Goal: Information Seeking & Learning: Learn about a topic

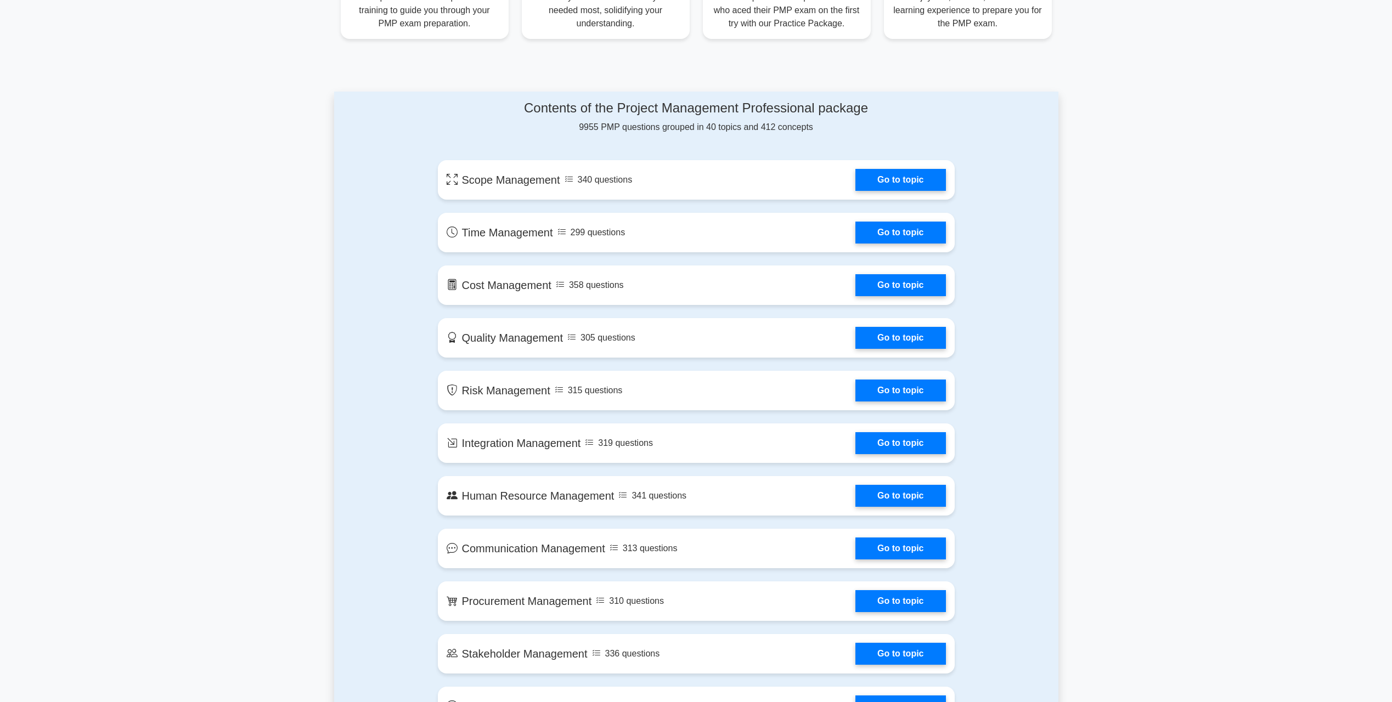
scroll to position [494, 0]
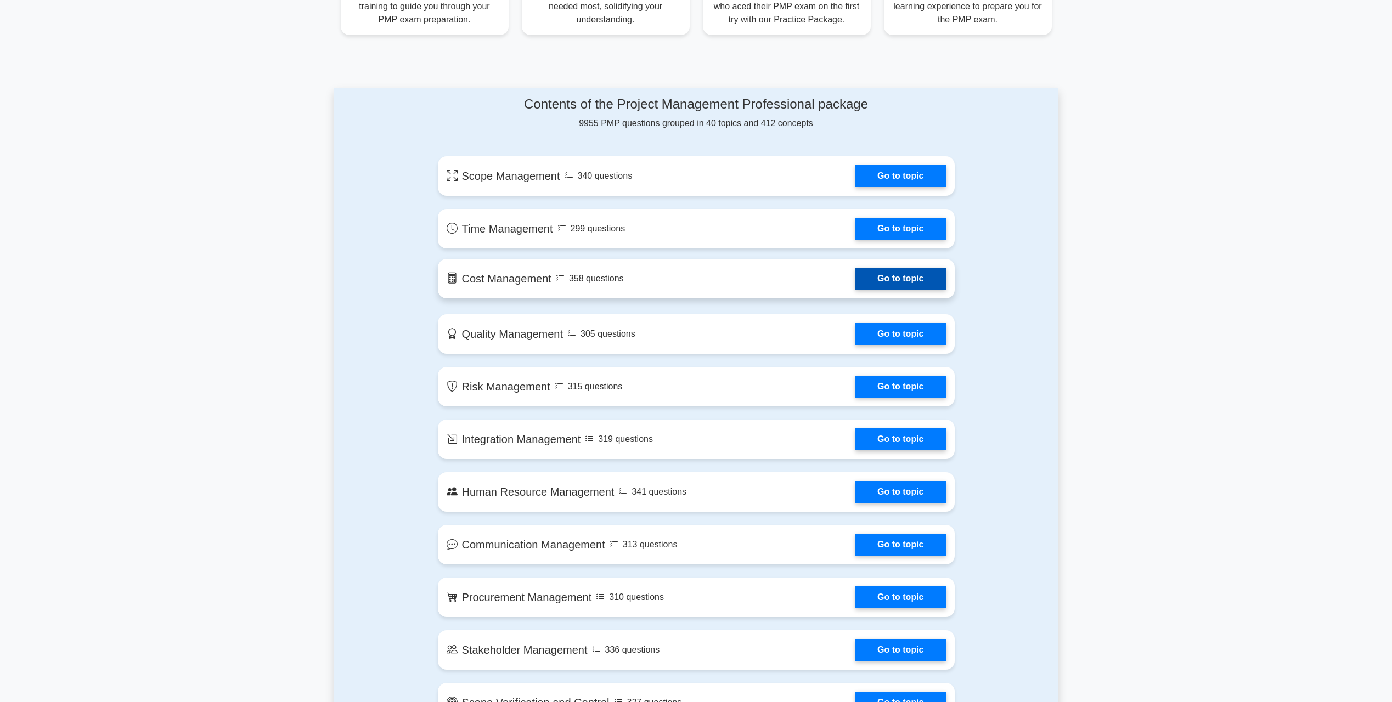
drag, startPoint x: 930, startPoint y: 238, endPoint x: 933, endPoint y: 262, distance: 24.3
click at [930, 238] on link "Go to topic" at bounding box center [900, 229] width 90 height 22
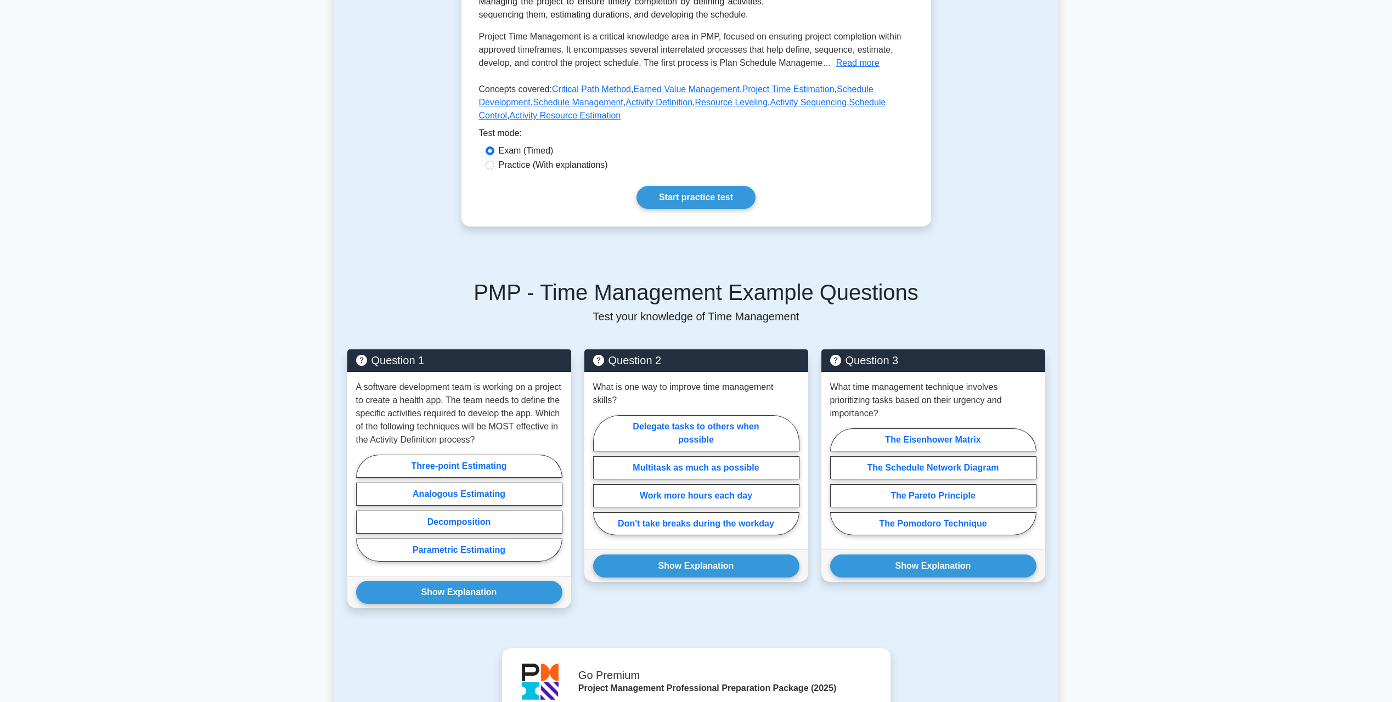
scroll to position [219, 0]
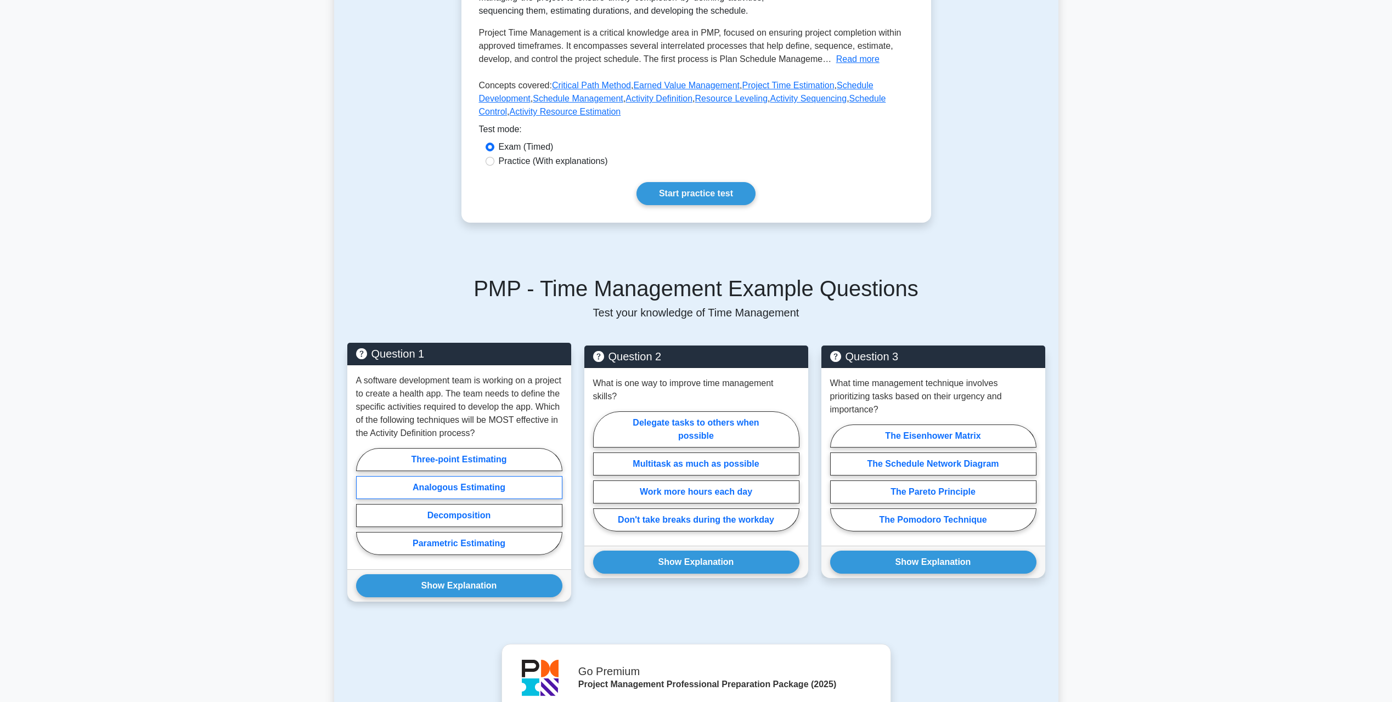
click at [449, 488] on label "Analogous Estimating" at bounding box center [459, 487] width 206 height 23
click at [363, 501] on input "Analogous Estimating" at bounding box center [359, 504] width 7 height 7
radio input "true"
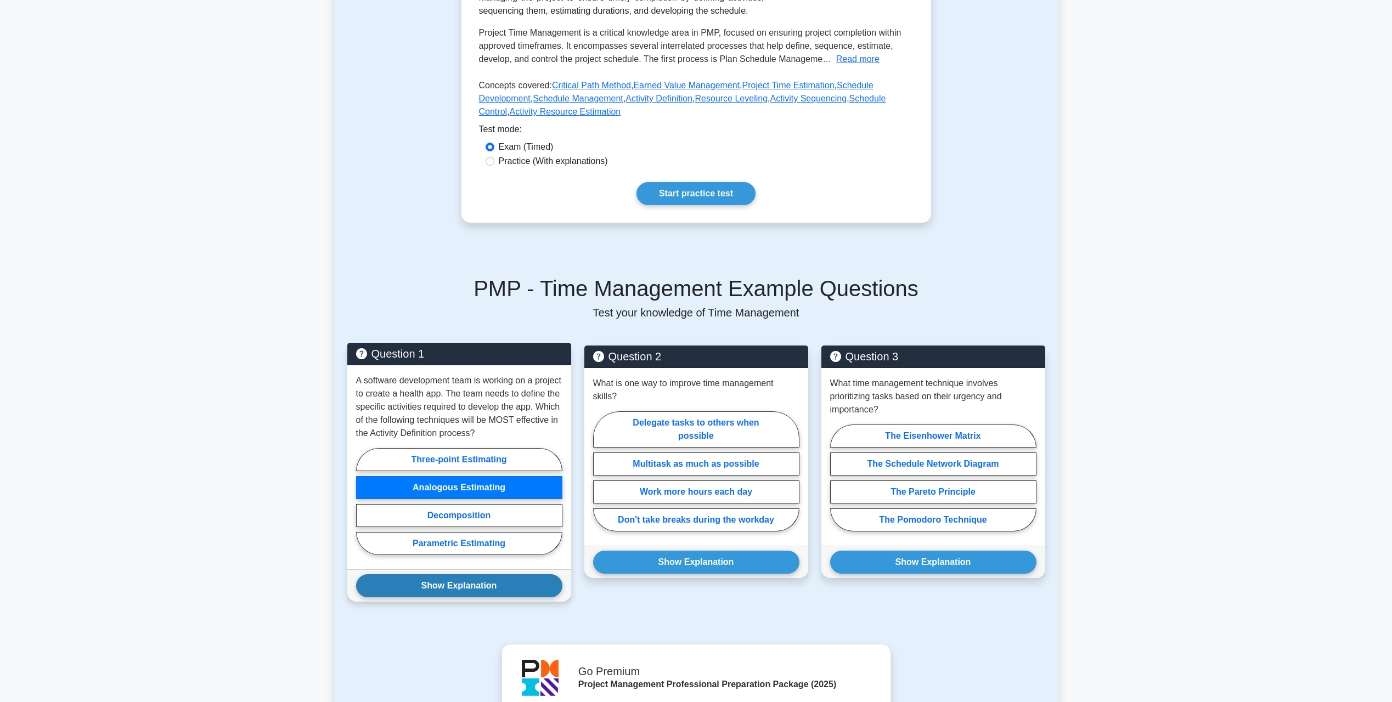
click at [447, 585] on button "Show Explanation" at bounding box center [459, 585] width 206 height 23
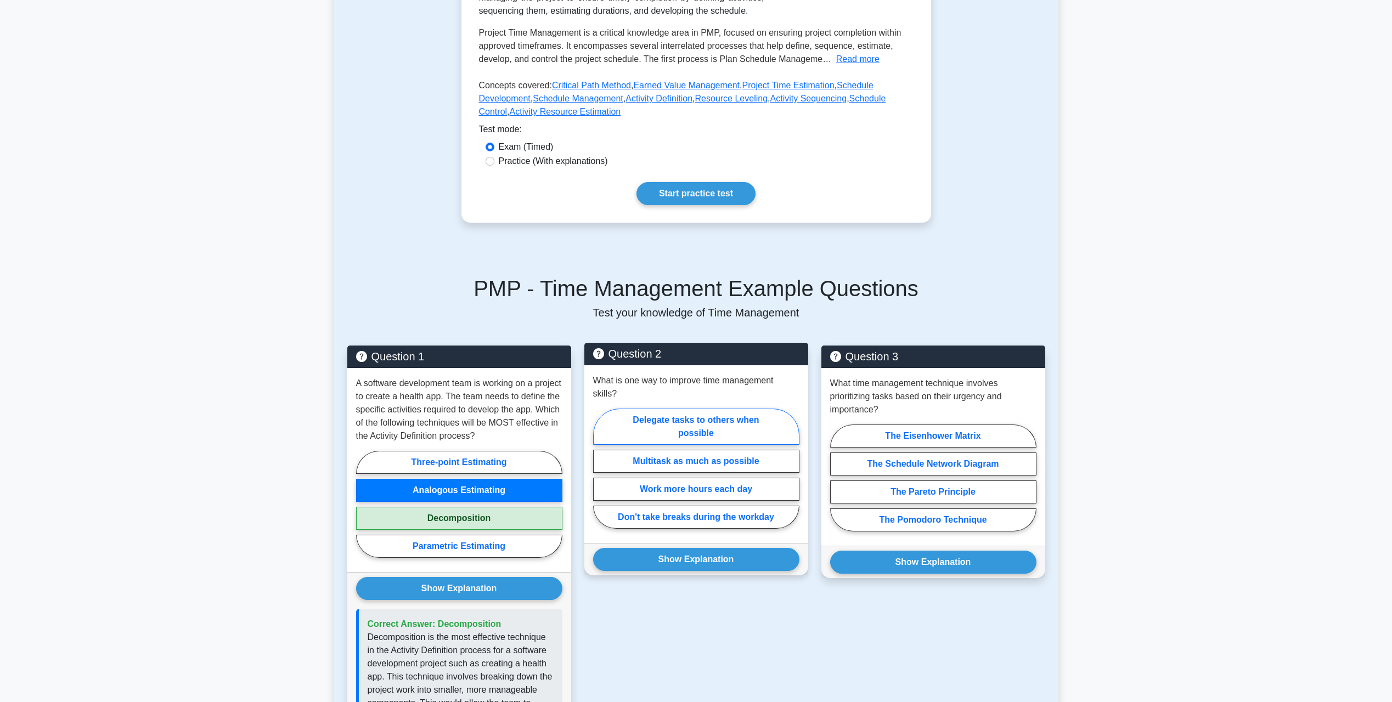
click at [693, 417] on label "Delegate tasks to others when possible" at bounding box center [696, 427] width 206 height 36
click at [600, 468] on input "Delegate tasks to others when possible" at bounding box center [596, 471] width 7 height 7
radio input "true"
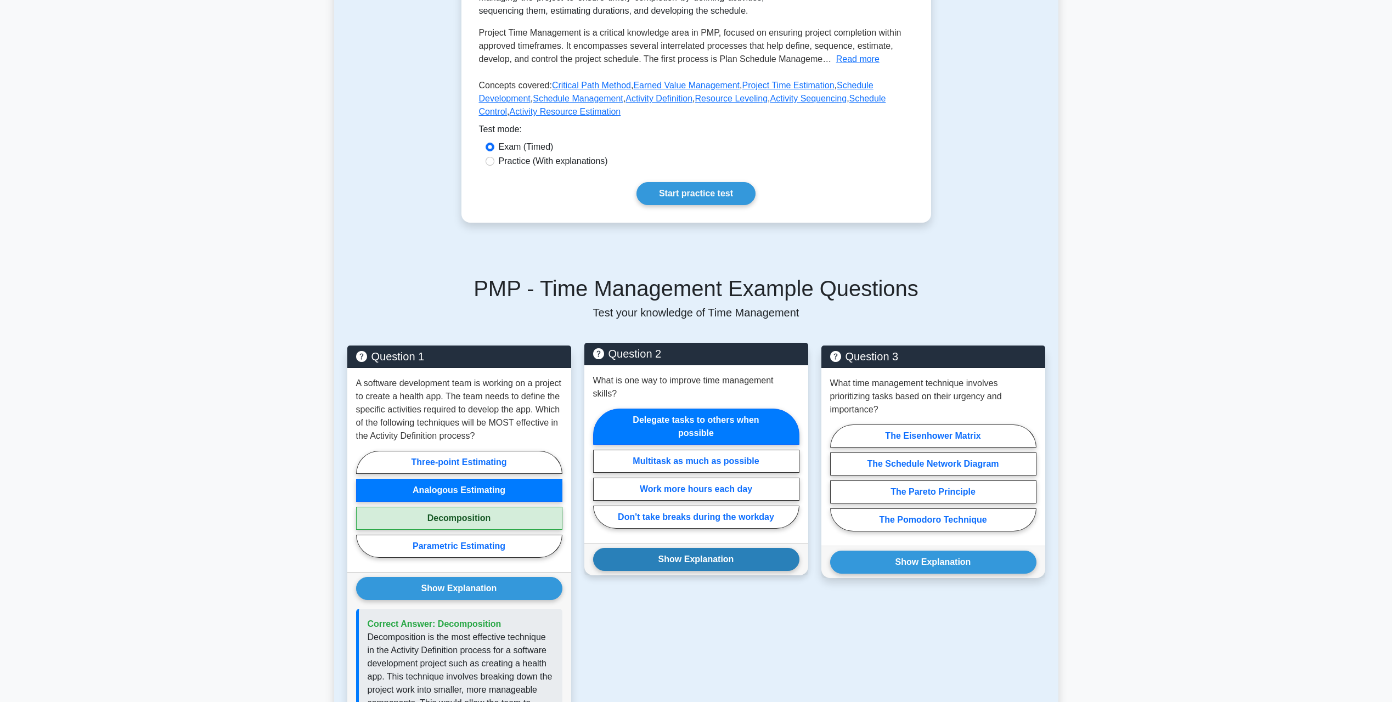
click at [676, 551] on button "Show Explanation" at bounding box center [696, 559] width 206 height 23
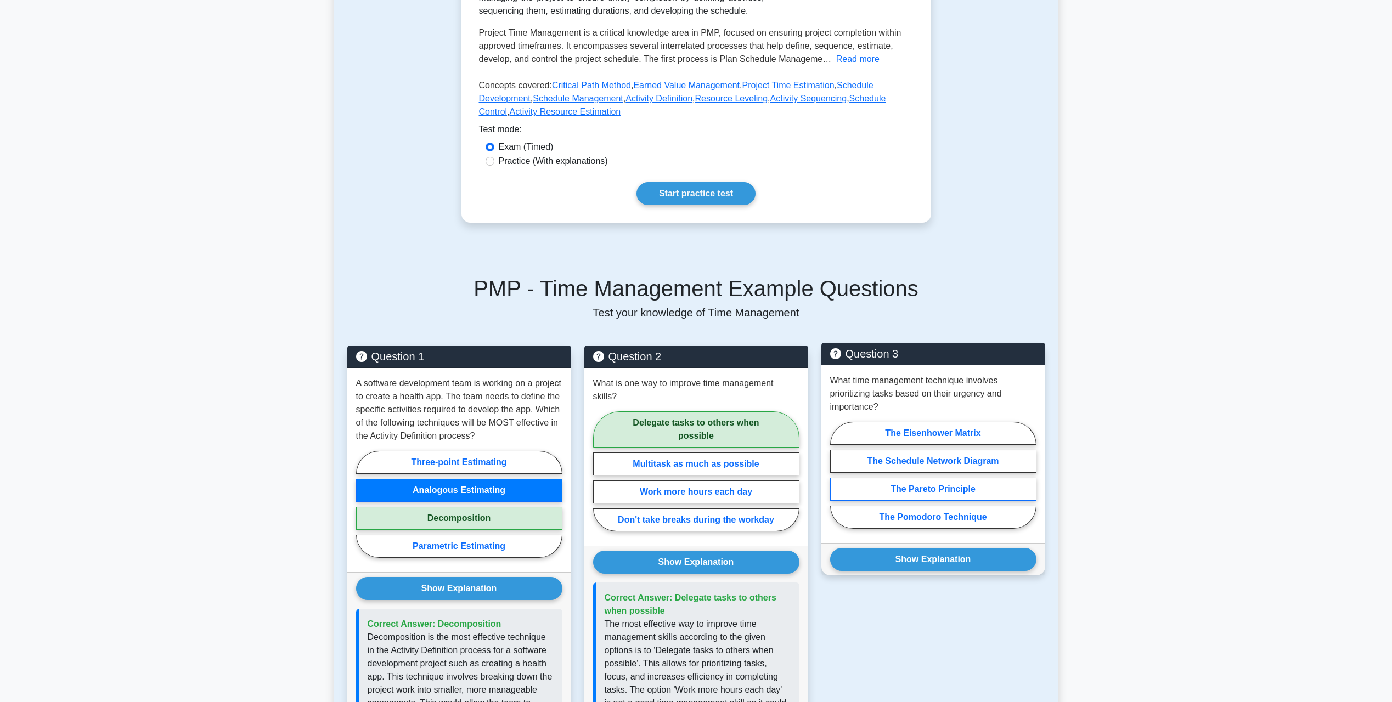
click at [930, 492] on label "The Pareto Principle" at bounding box center [933, 489] width 206 height 23
click at [837, 482] on input "The Pareto Principle" at bounding box center [833, 478] width 7 height 7
radio input "true"
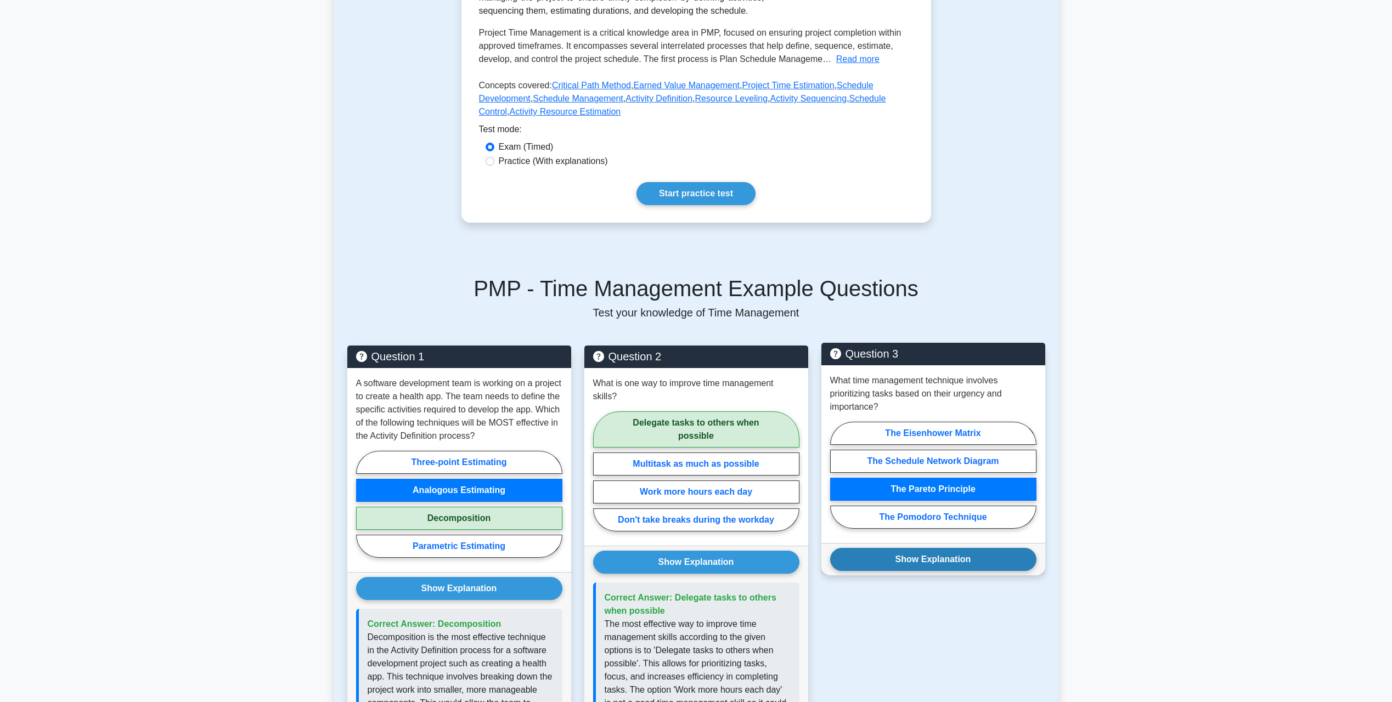
click at [916, 560] on button "Show Explanation" at bounding box center [933, 559] width 206 height 23
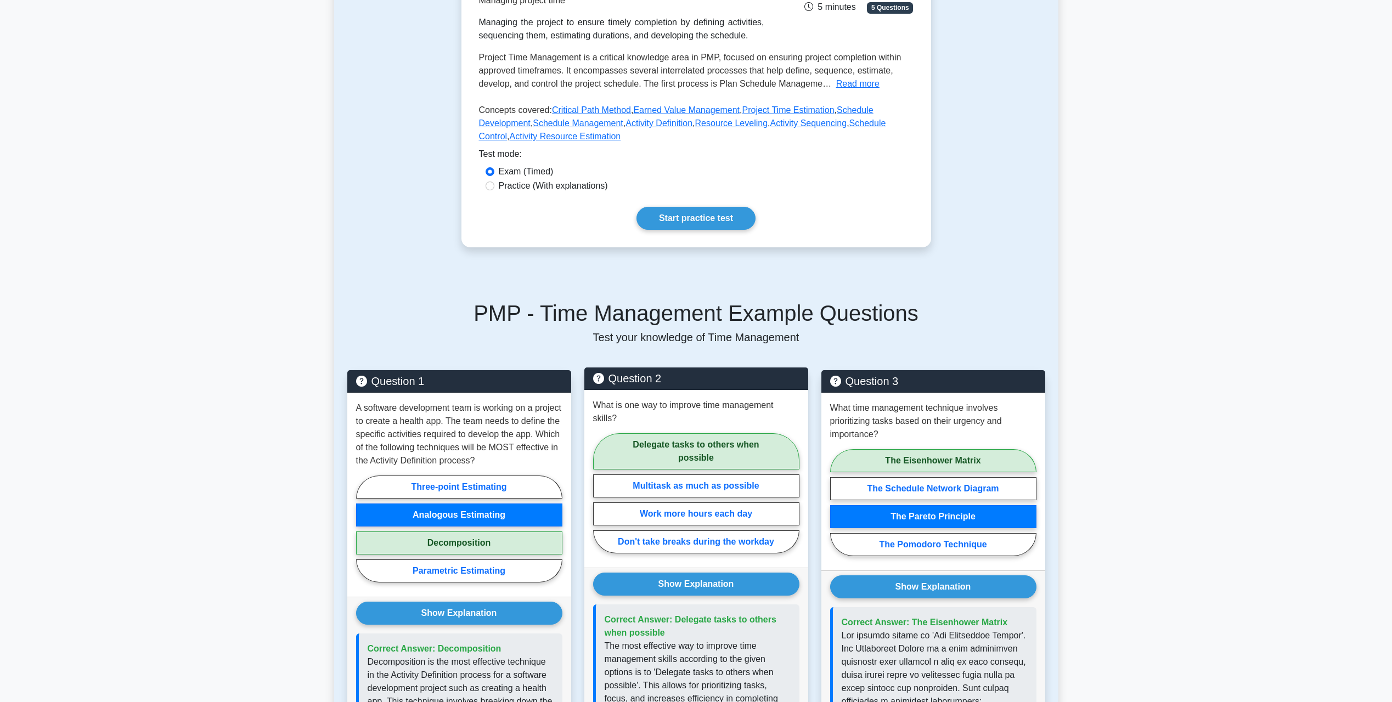
scroll to position [0, 0]
